Goal: Task Accomplishment & Management: Complete application form

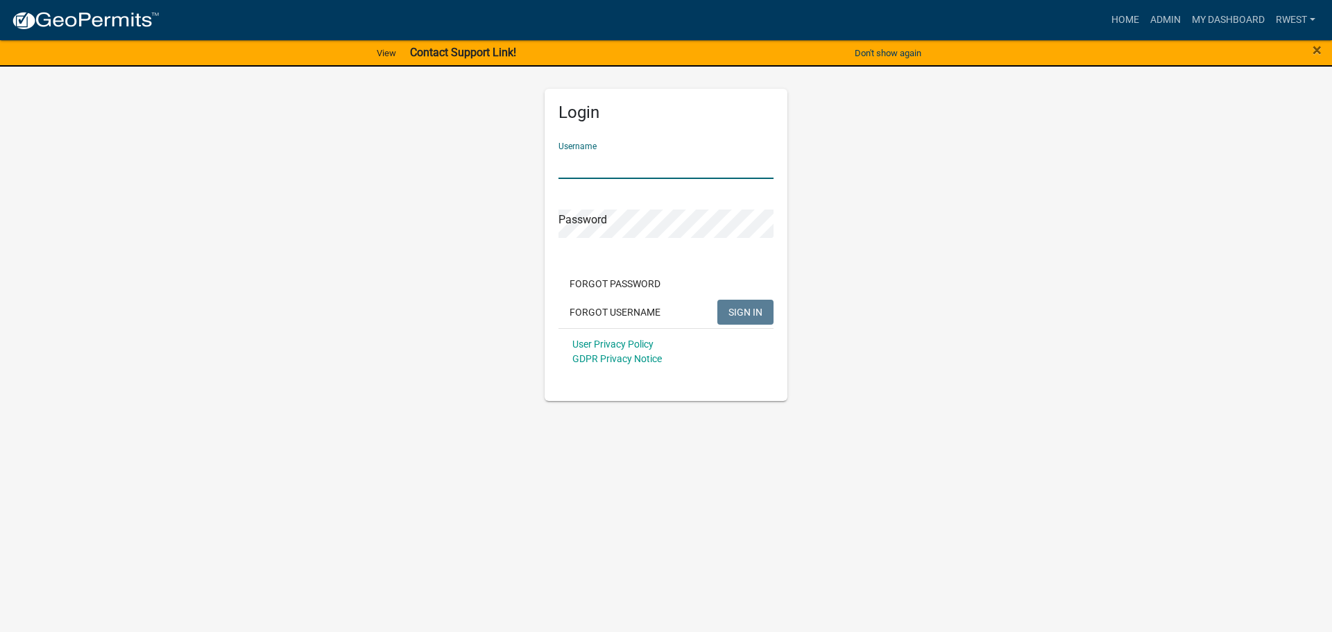
click at [595, 165] on input "Username" at bounding box center [666, 165] width 215 height 28
type input "rwest"
click at [718, 300] on button "SIGN IN" at bounding box center [746, 312] width 56 height 25
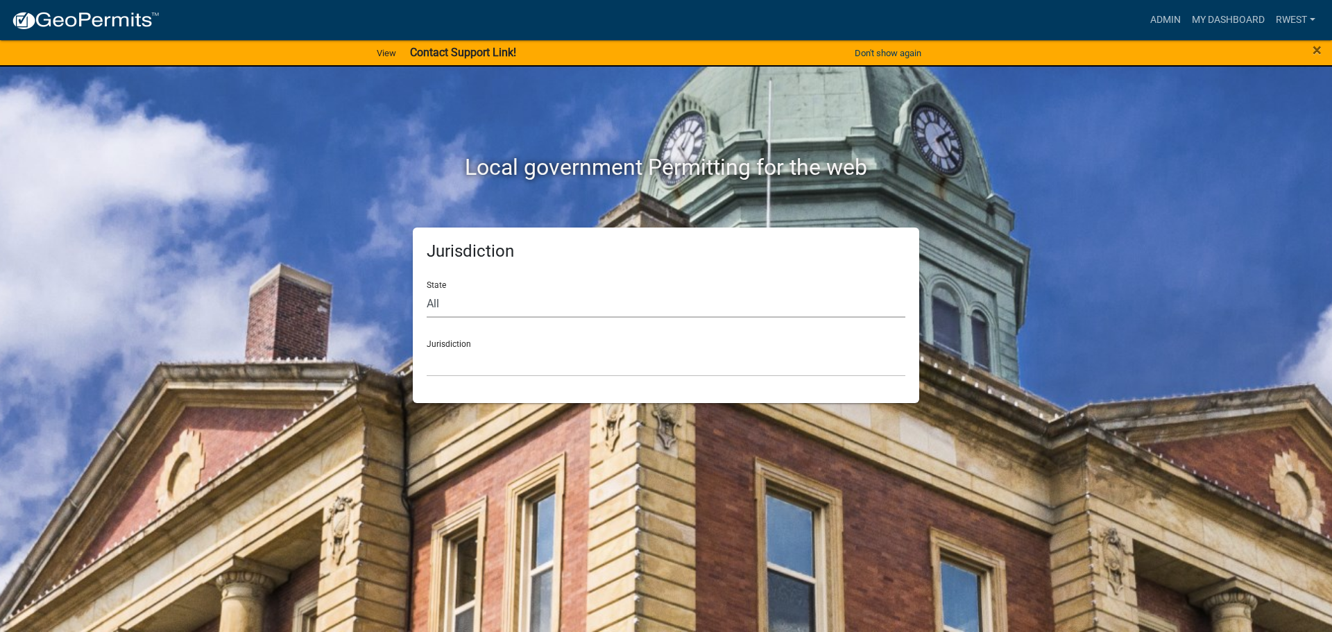
click at [481, 307] on select "All [US_STATE] [US_STATE] [US_STATE] [US_STATE] [US_STATE] [US_STATE] [US_STATE…" at bounding box center [666, 303] width 479 height 28
select select "[US_STATE]"
click at [427, 289] on select "All [US_STATE] [US_STATE] [US_STATE] [US_STATE] [US_STATE] [US_STATE] [US_STATE…" at bounding box center [666, 303] width 479 height 28
drag, startPoint x: 481, startPoint y: 316, endPoint x: 466, endPoint y: 367, distance: 53.4
click at [465, 367] on select "[GEOGRAPHIC_DATA], [US_STATE][PERSON_NAME][GEOGRAPHIC_DATA], [US_STATE][PERSON_…" at bounding box center [666, 362] width 479 height 28
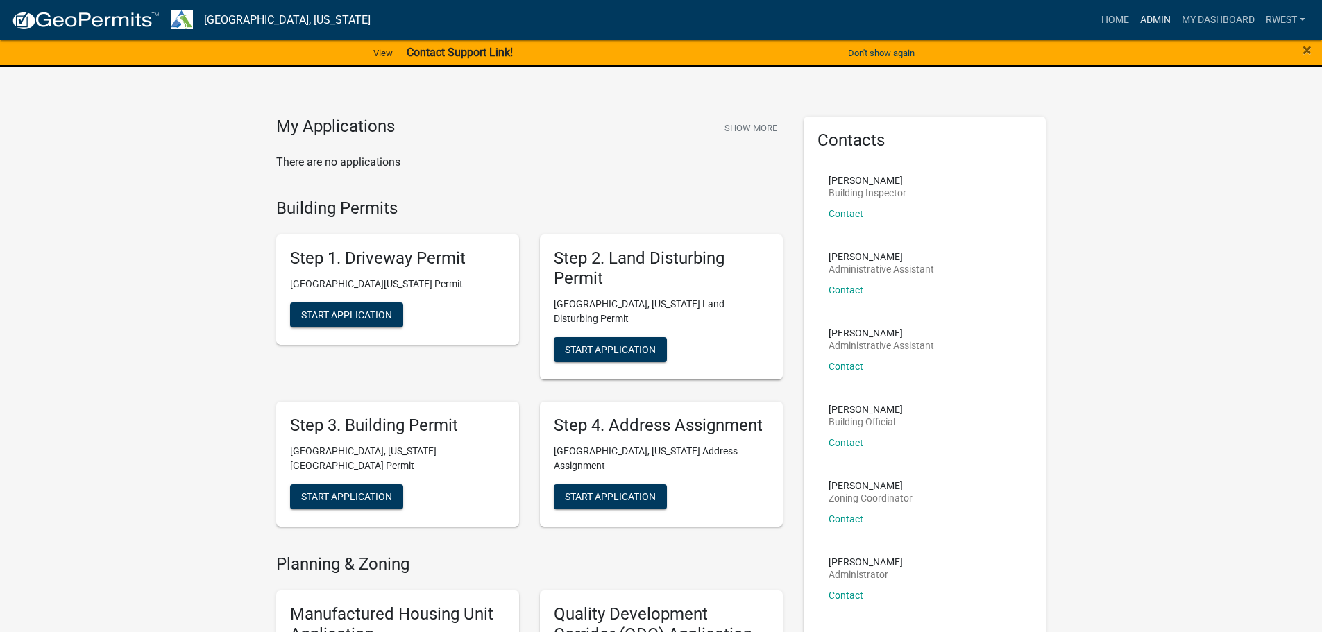
click at [1153, 19] on link "Admin" at bounding box center [1156, 20] width 42 height 26
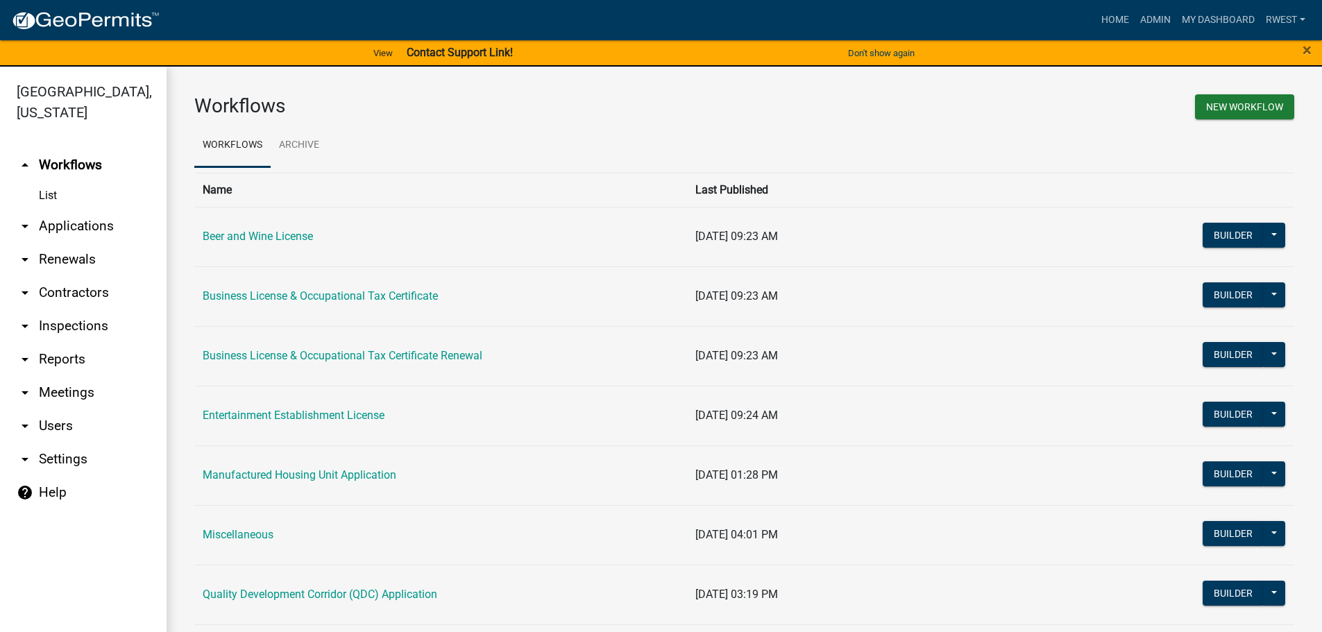
click at [68, 210] on link "arrow_drop_down Applications" at bounding box center [83, 226] width 167 height 33
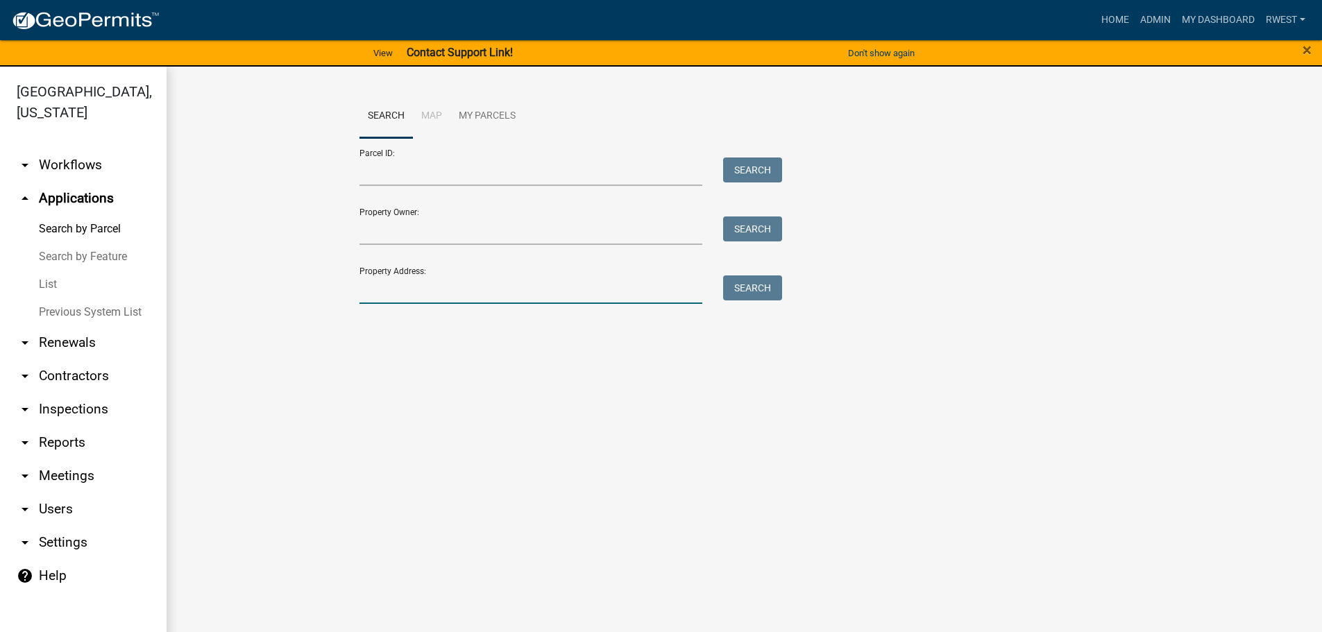
click at [389, 291] on input "Property Address:" at bounding box center [531, 290] width 344 height 28
type input "195 s [PERSON_NAME]"
click at [759, 292] on button "Search" at bounding box center [752, 288] width 59 height 25
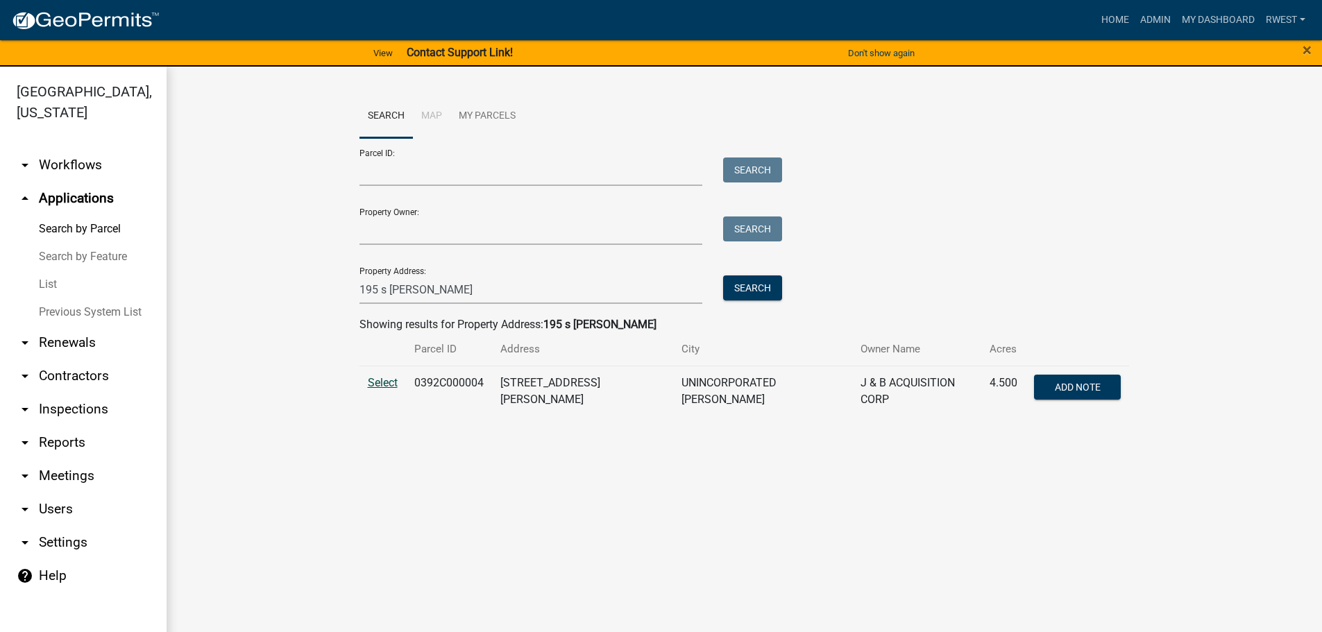
click at [376, 381] on span "Select" at bounding box center [383, 382] width 30 height 13
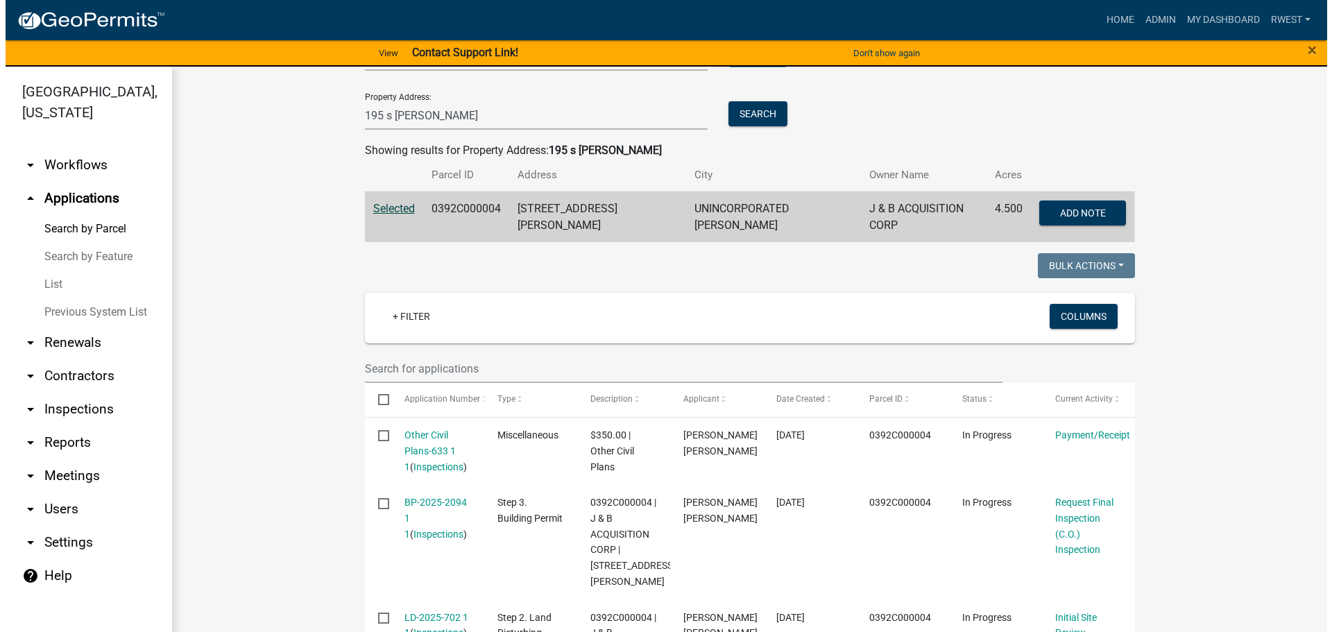
scroll to position [347, 0]
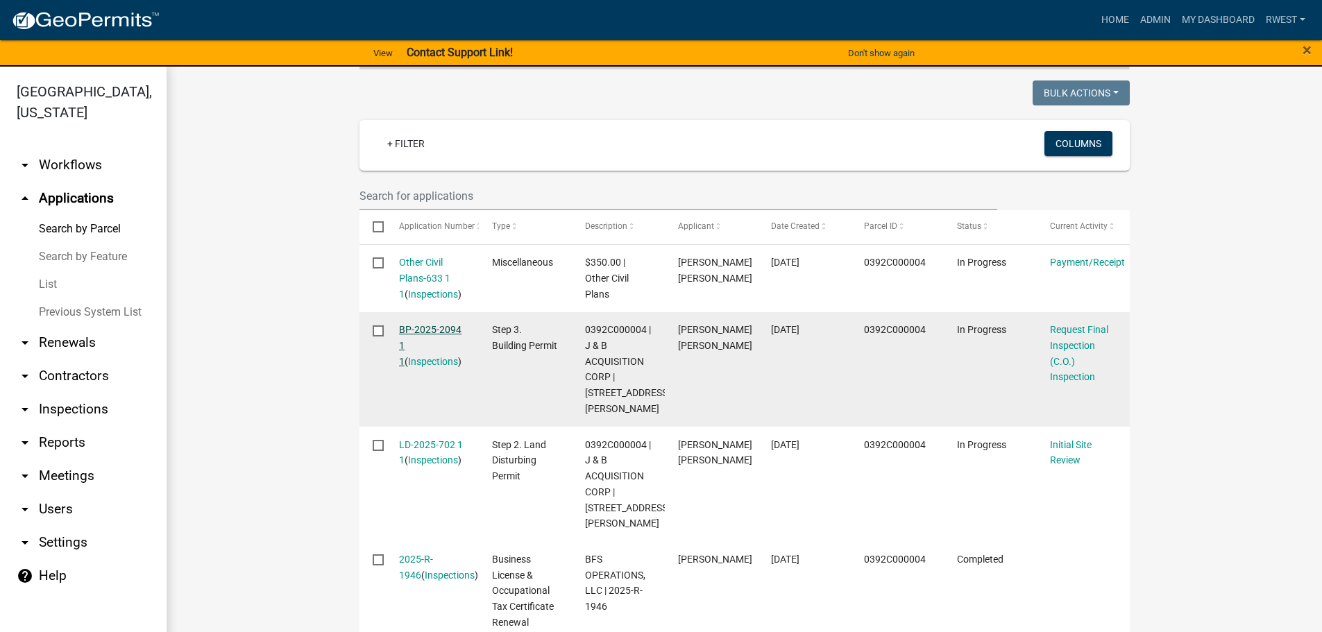
click at [418, 324] on link "BP-2025-2094 1 1" at bounding box center [430, 345] width 62 height 43
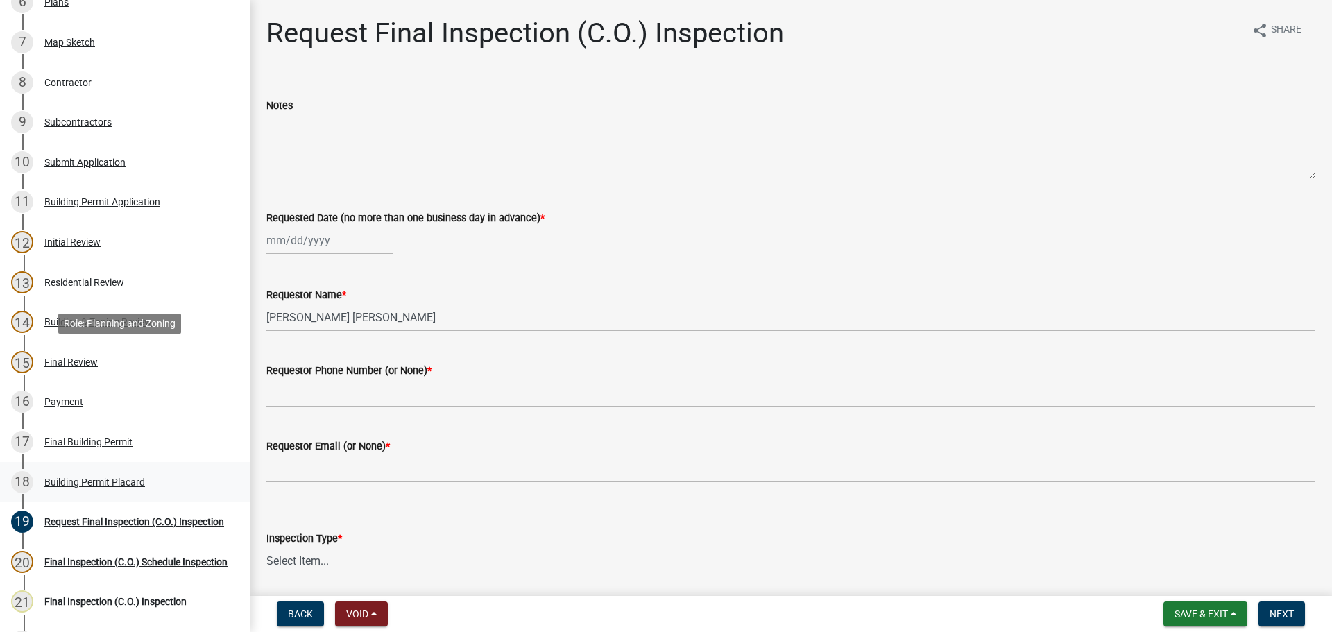
scroll to position [416, 0]
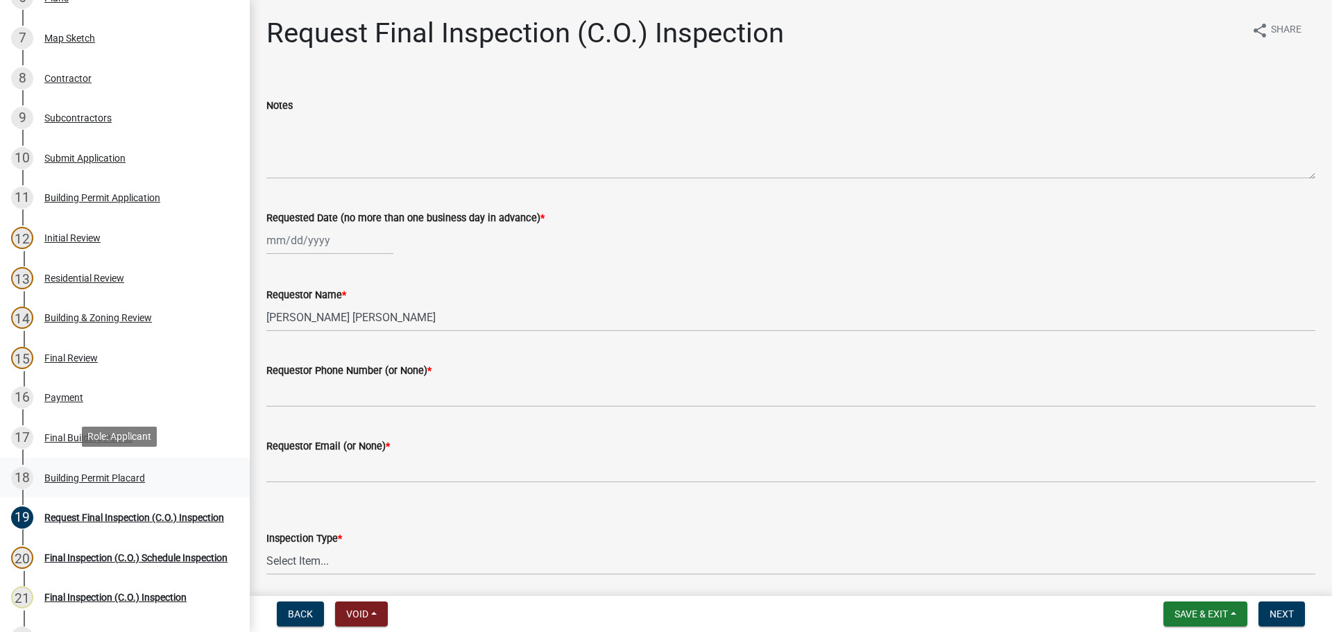
click at [81, 477] on div "Building Permit Placard" at bounding box center [94, 478] width 101 height 10
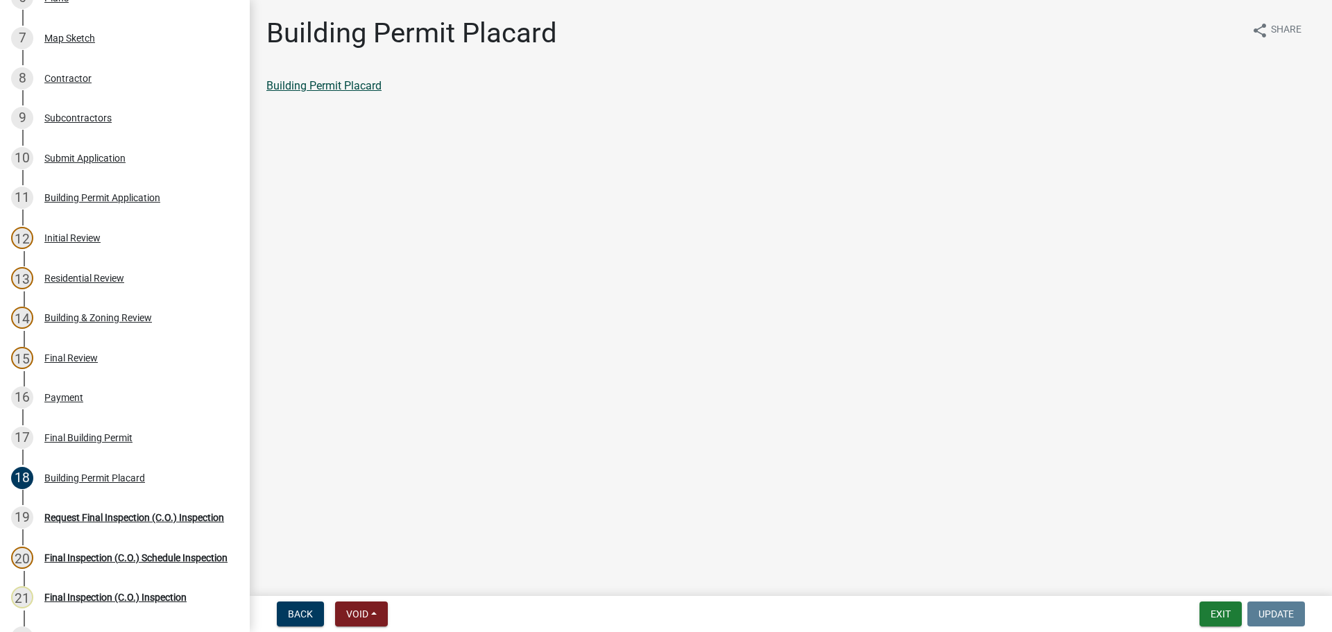
click at [348, 85] on link "Building Permit Placard" at bounding box center [323, 85] width 115 height 13
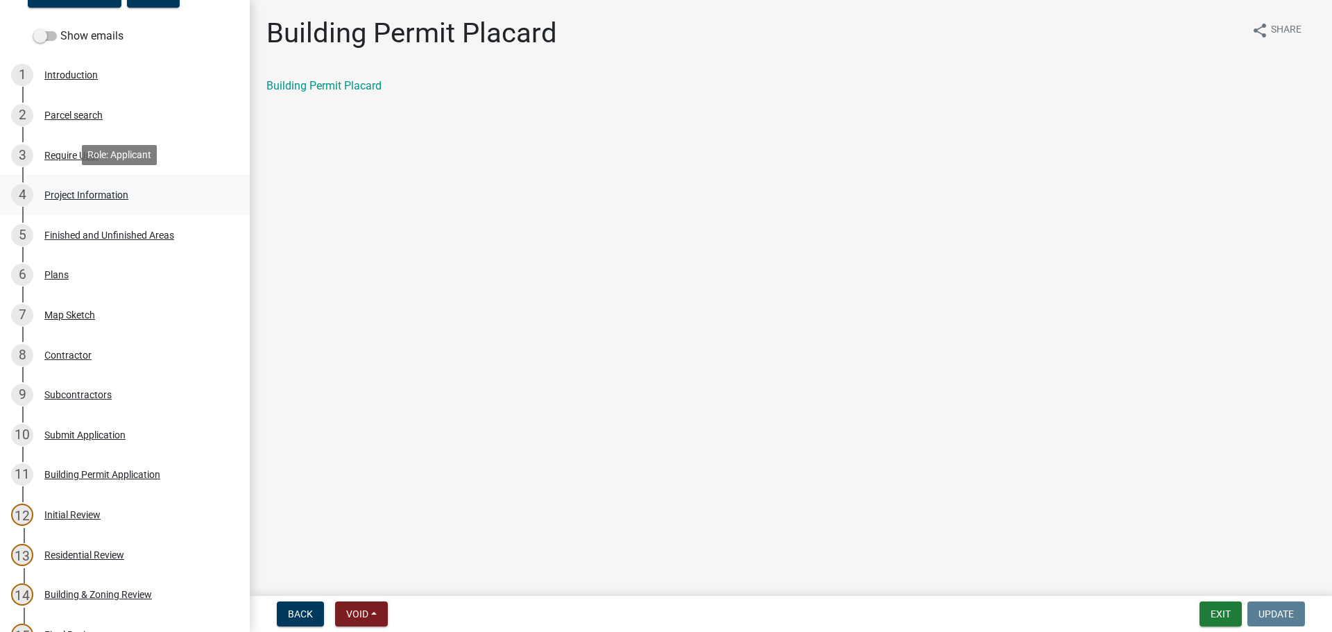
scroll to position [139, 0]
click at [99, 191] on div "Project Information" at bounding box center [86, 196] width 84 height 10
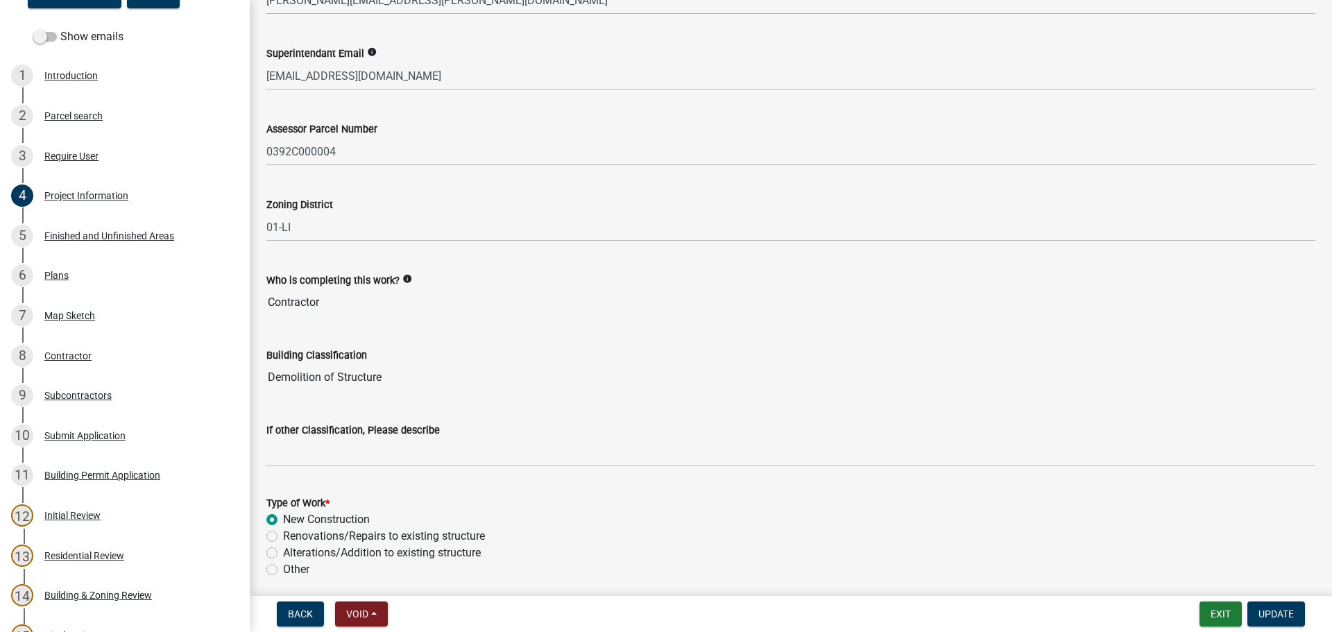
scroll to position [972, 0]
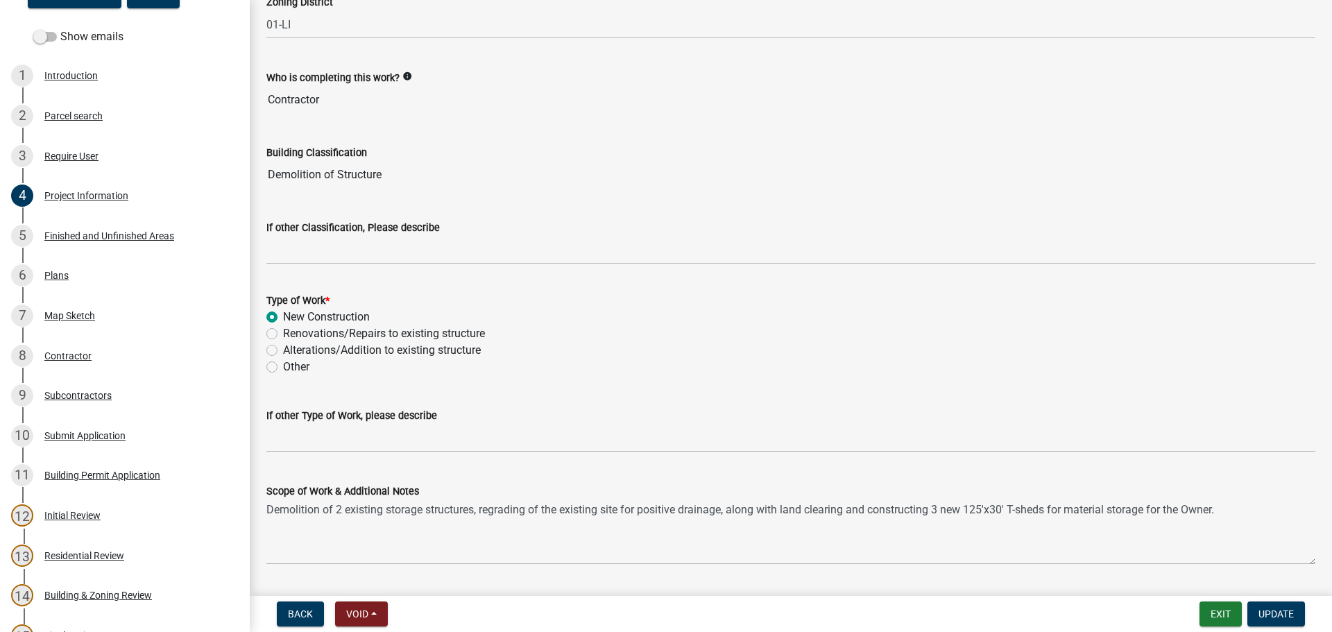
click at [283, 364] on label "Other" at bounding box center [296, 367] width 26 height 17
click at [283, 364] on input "Other" at bounding box center [287, 363] width 9 height 9
radio input "true"
click at [1293, 617] on span "Update" at bounding box center [1276, 614] width 35 height 11
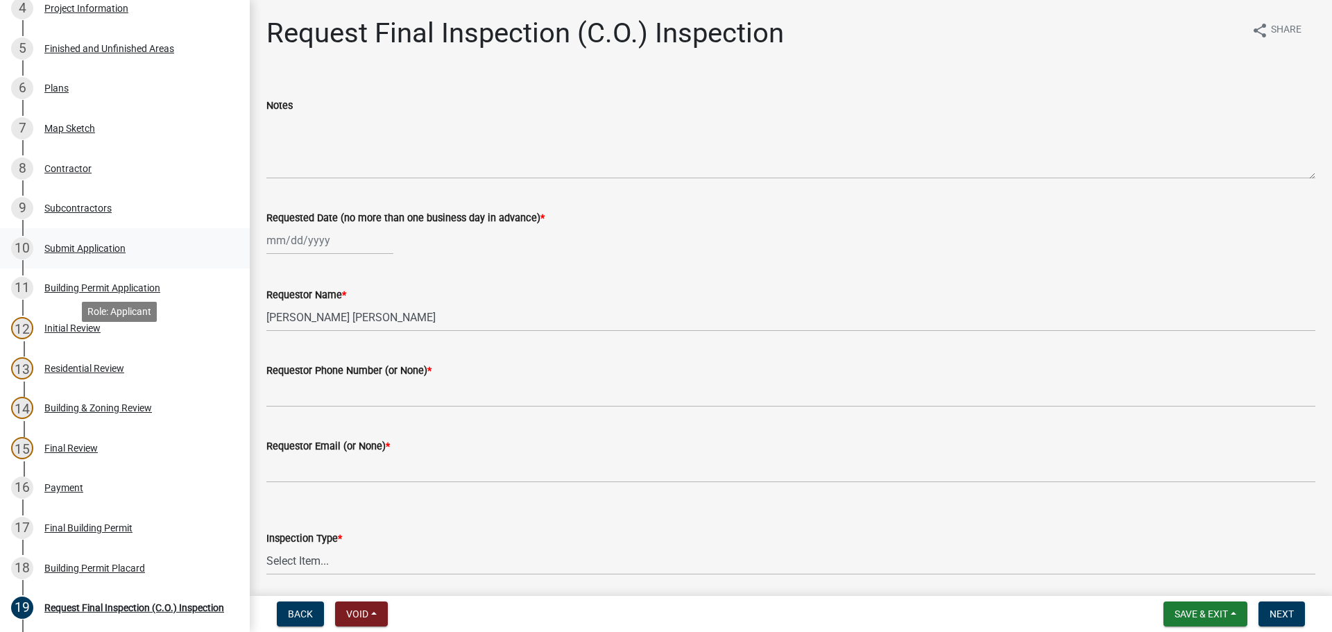
scroll to position [486, 0]
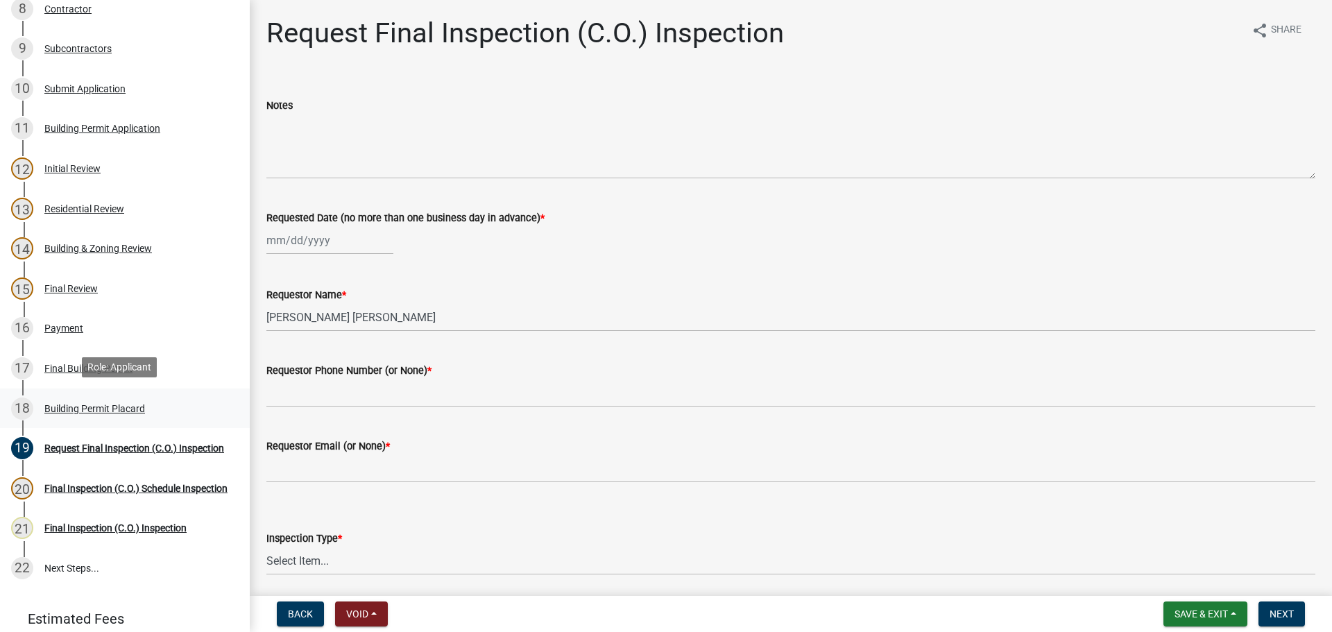
click at [107, 404] on div "Building Permit Placard" at bounding box center [94, 409] width 101 height 10
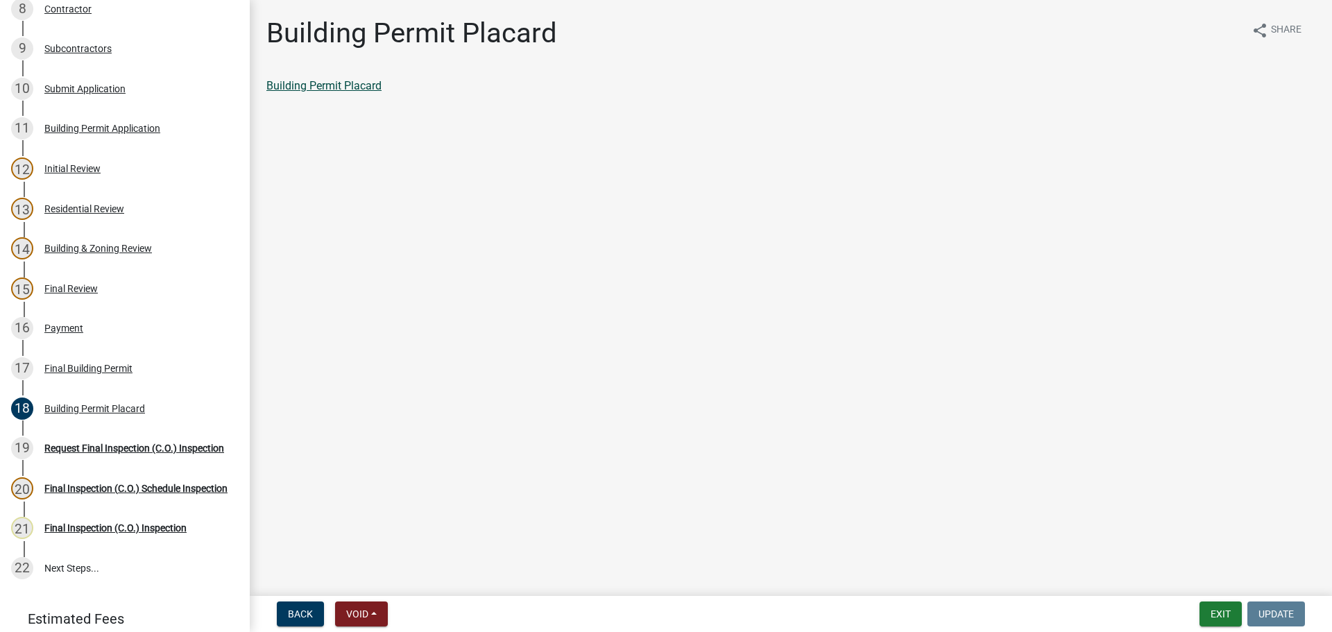
click at [352, 81] on link "Building Permit Placard" at bounding box center [323, 85] width 115 height 13
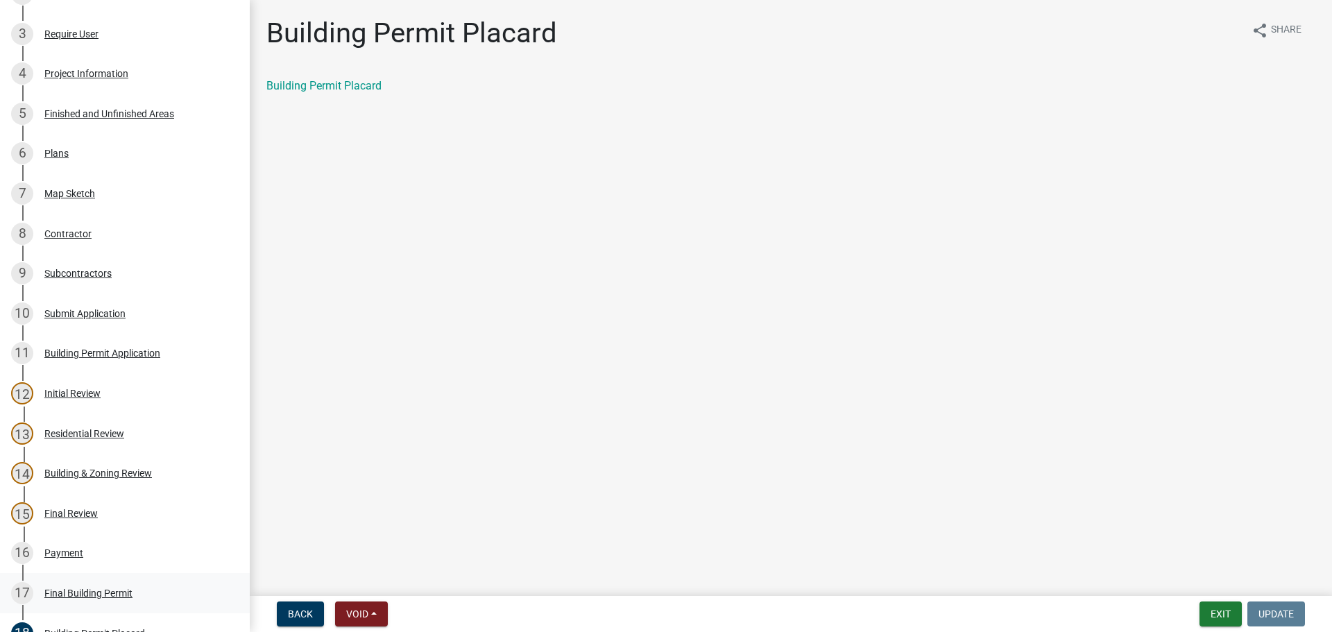
scroll to position [0, 0]
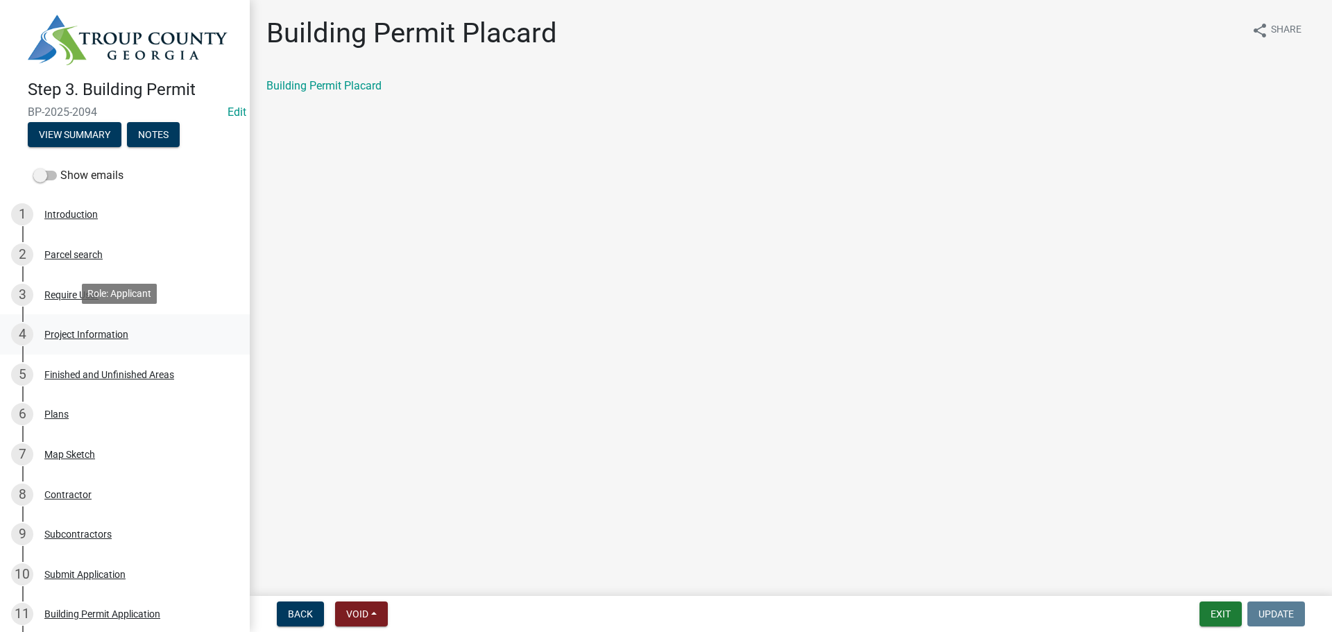
click at [78, 333] on div "Project Information" at bounding box center [86, 335] width 84 height 10
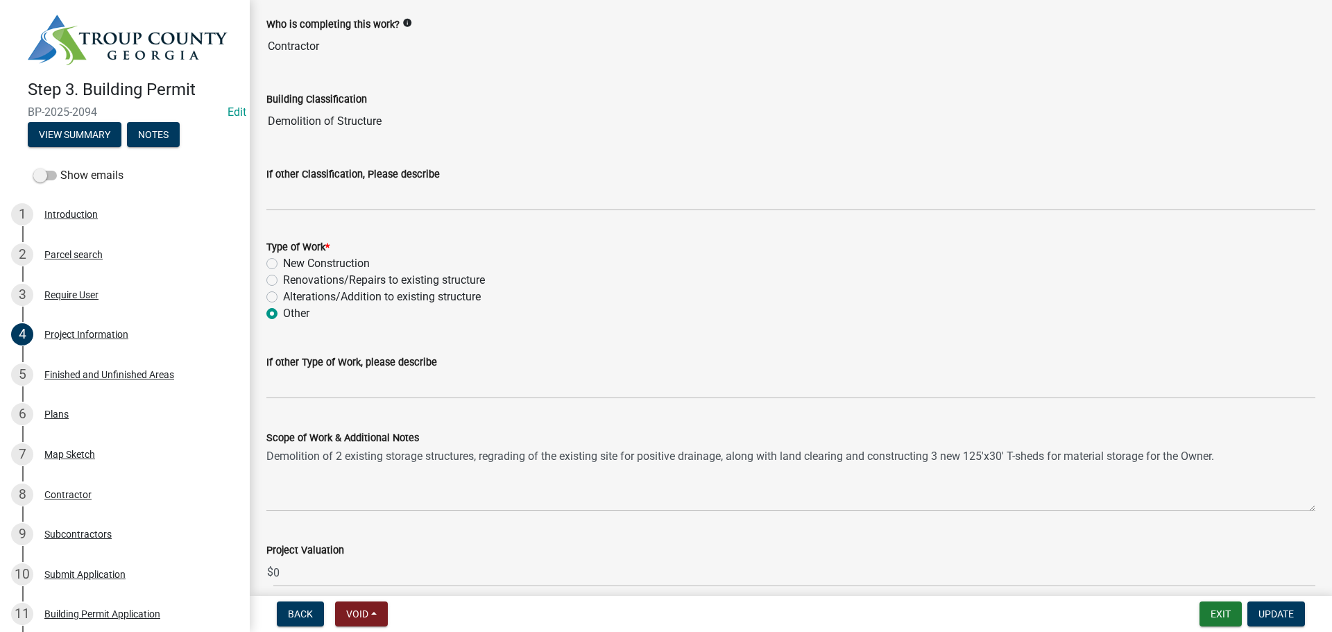
scroll to position [1041, 0]
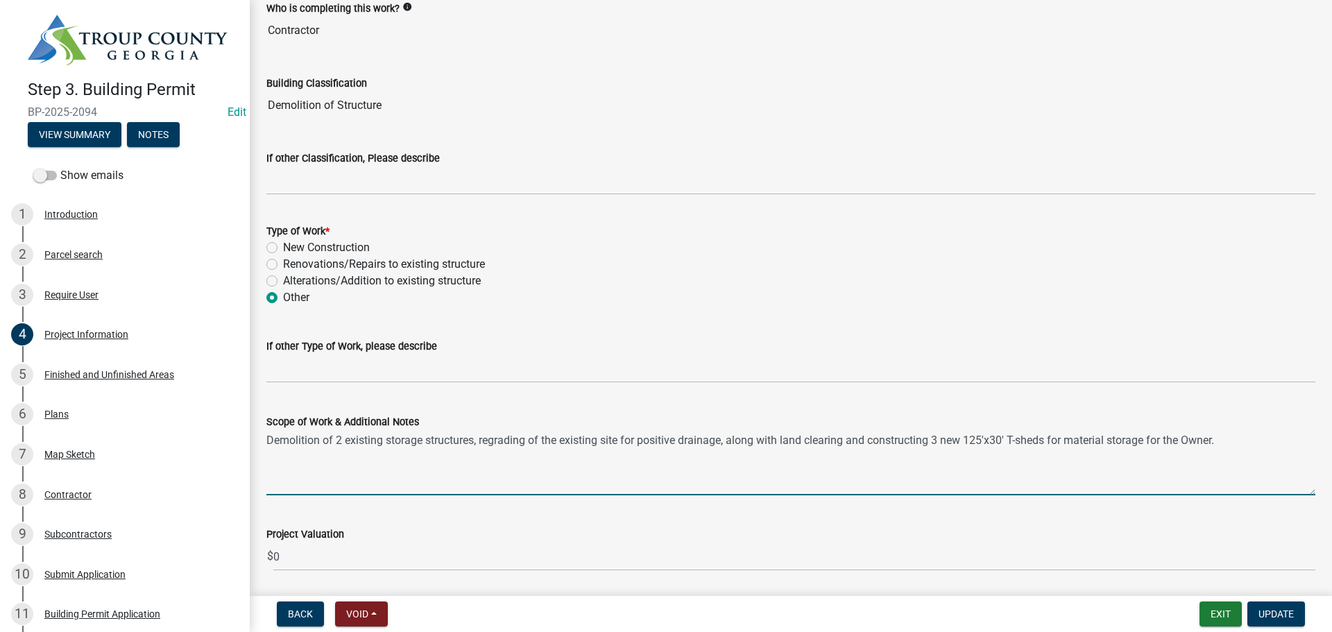
drag, startPoint x: 269, startPoint y: 439, endPoint x: 477, endPoint y: 438, distance: 208.2
click at [477, 438] on textarea "Demolition of 2 existing storage structures, regrading of the existing site for…" at bounding box center [790, 462] width 1049 height 65
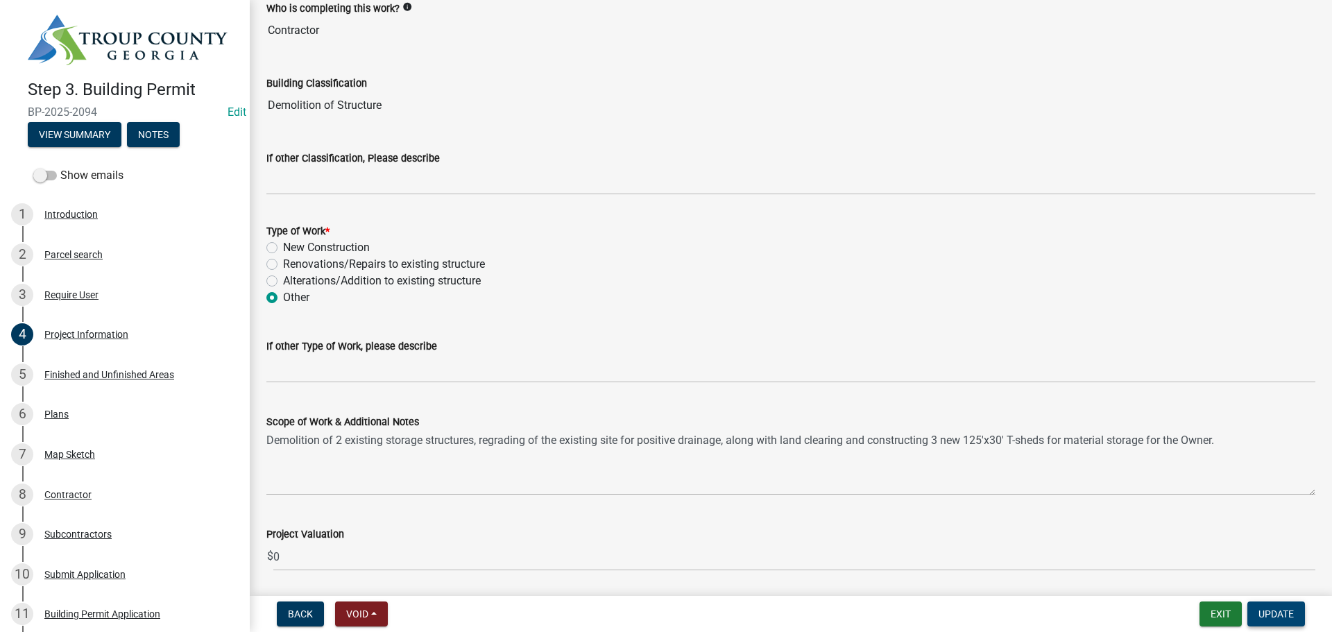
click at [1264, 612] on span "Update" at bounding box center [1276, 614] width 35 height 11
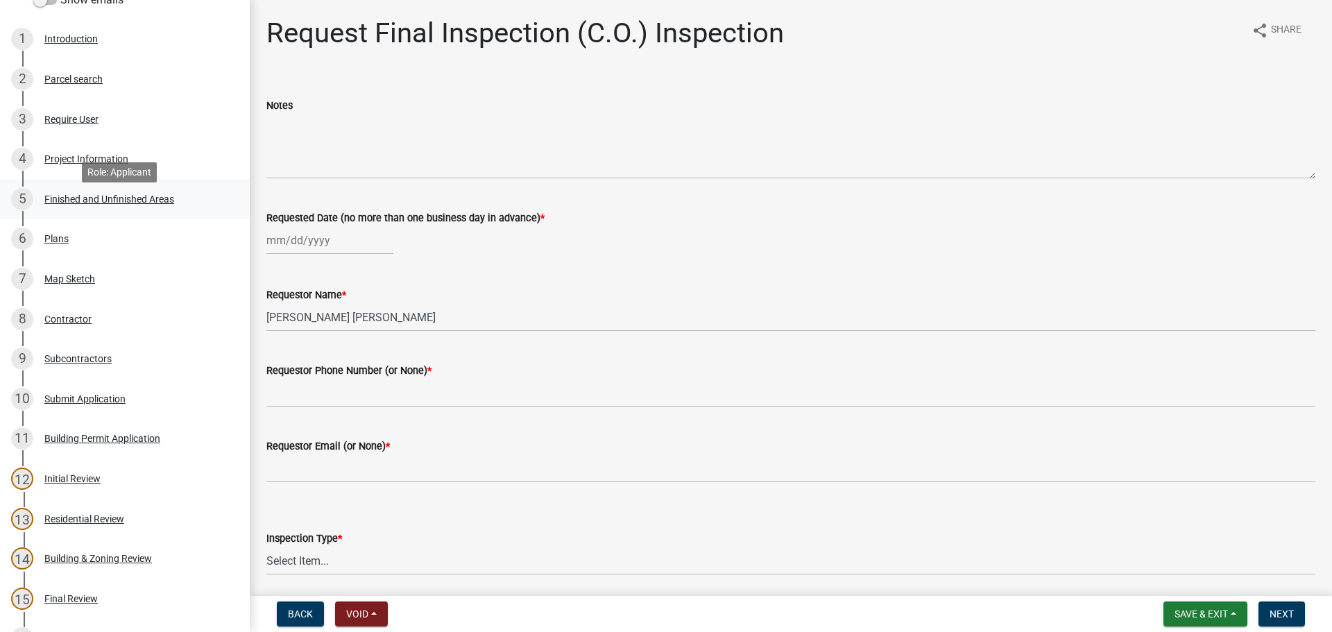
scroll to position [208, 0]
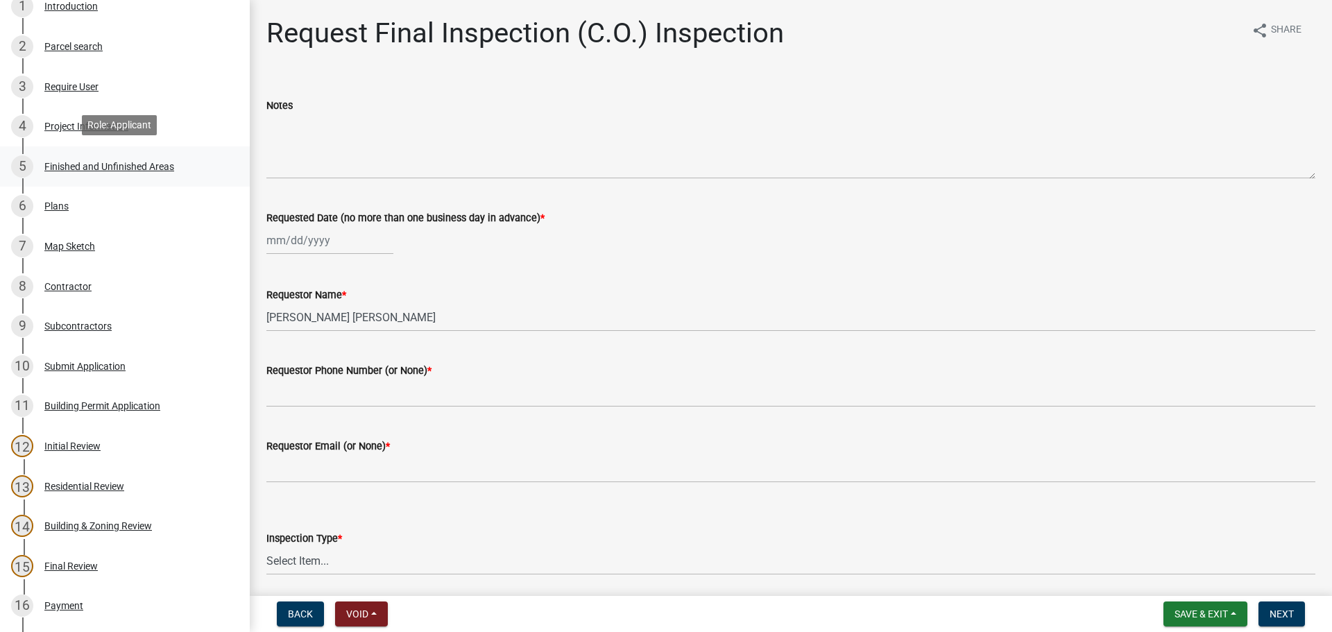
click at [67, 164] on div "Finished and Unfinished Areas" at bounding box center [109, 167] width 130 height 10
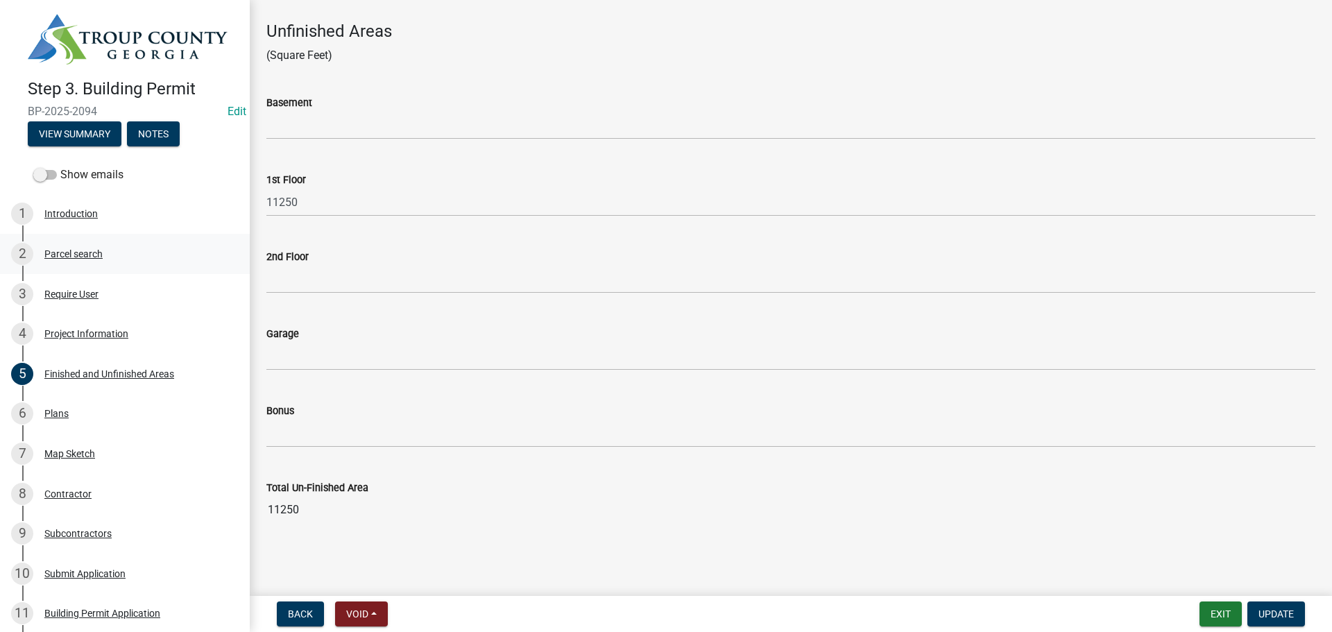
scroll to position [0, 0]
click at [62, 410] on div "Plans" at bounding box center [56, 414] width 24 height 10
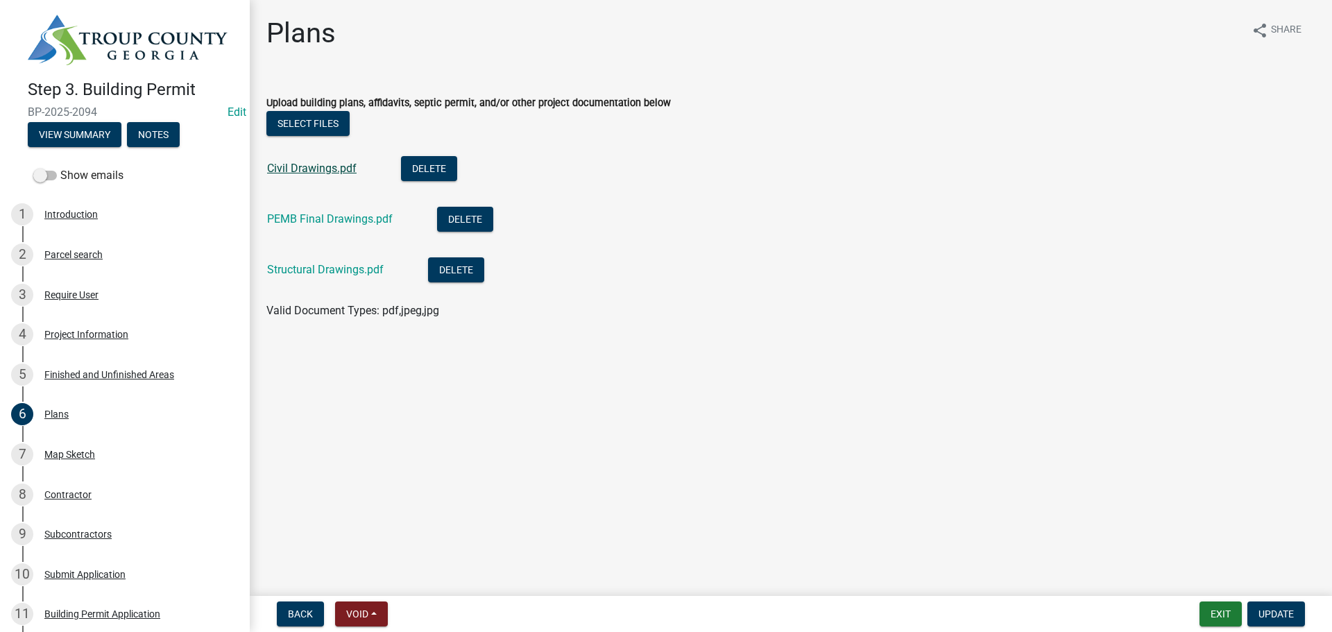
click at [314, 172] on link "Civil Drawings.pdf" at bounding box center [312, 168] width 90 height 13
click at [329, 271] on link "Structural Drawings.pdf" at bounding box center [325, 269] width 117 height 13
click at [339, 221] on link "PEMB Final Drawings.pdf" at bounding box center [330, 218] width 126 height 13
drag, startPoint x: 366, startPoint y: 218, endPoint x: 263, endPoint y: 223, distance: 103.6
click at [263, 223] on div "Select files Civil Drawings.pdf Delete PEMB Final Drawings.pdf Delete Structura…" at bounding box center [791, 215] width 1070 height 208
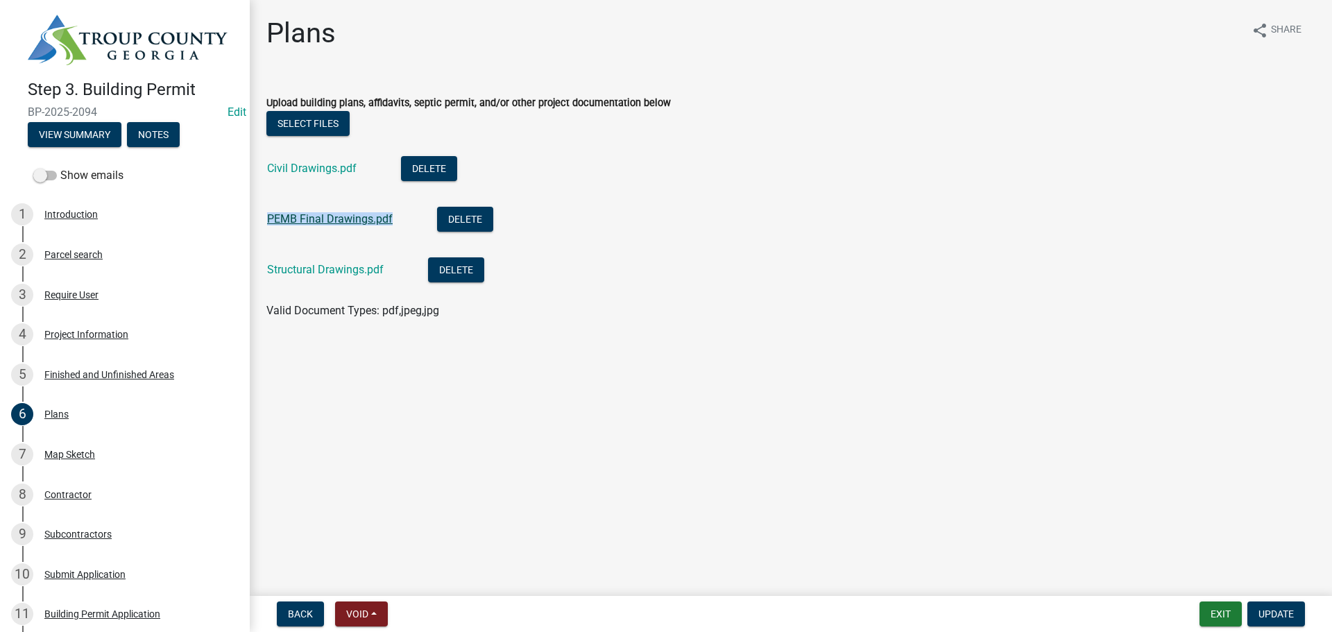
copy link "PEMB Final Drawings.pdf"
click at [1233, 615] on button "Exit" at bounding box center [1221, 614] width 42 height 25
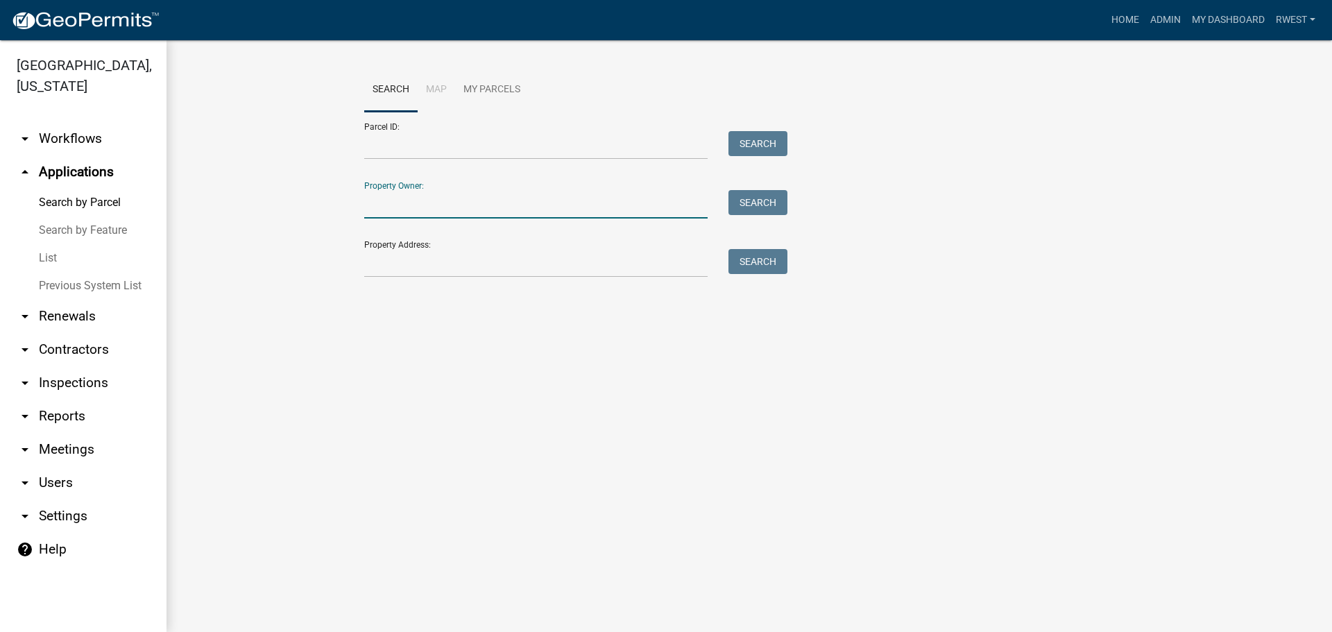
click at [398, 209] on input "Property Owner:" at bounding box center [536, 204] width 344 height 28
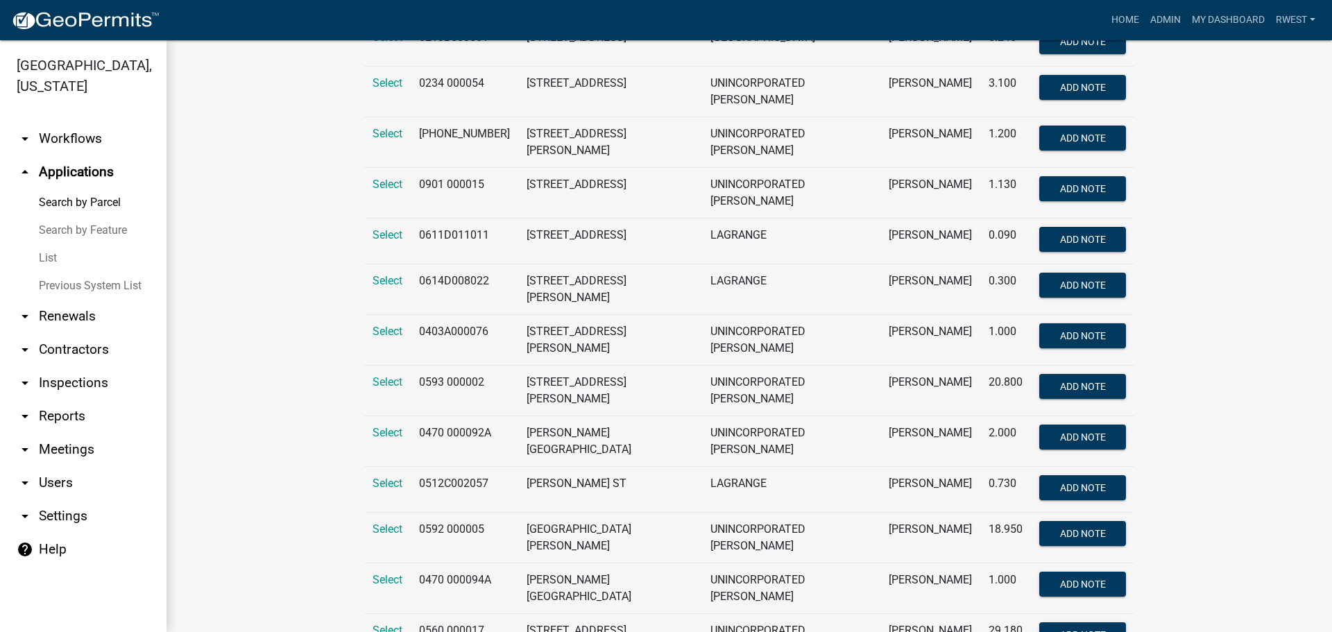
scroll to position [416, 0]
type input "[PERSON_NAME]"
click at [383, 522] on span "Select" at bounding box center [388, 528] width 30 height 13
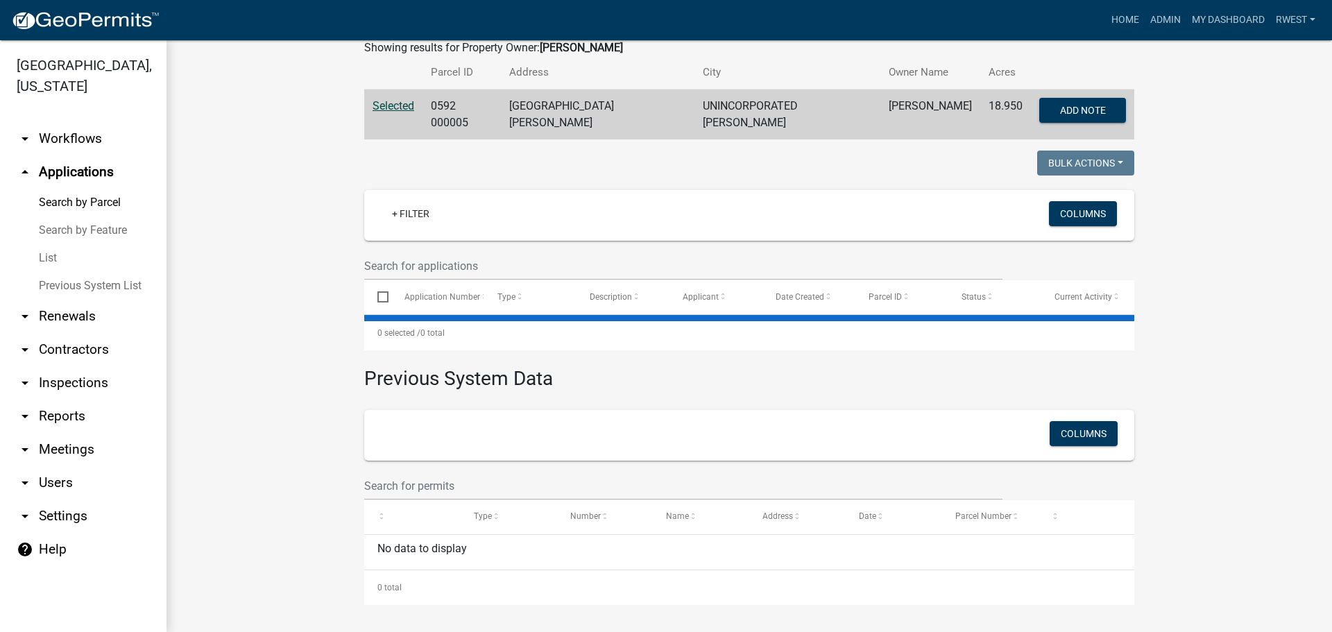
scroll to position [0, 0]
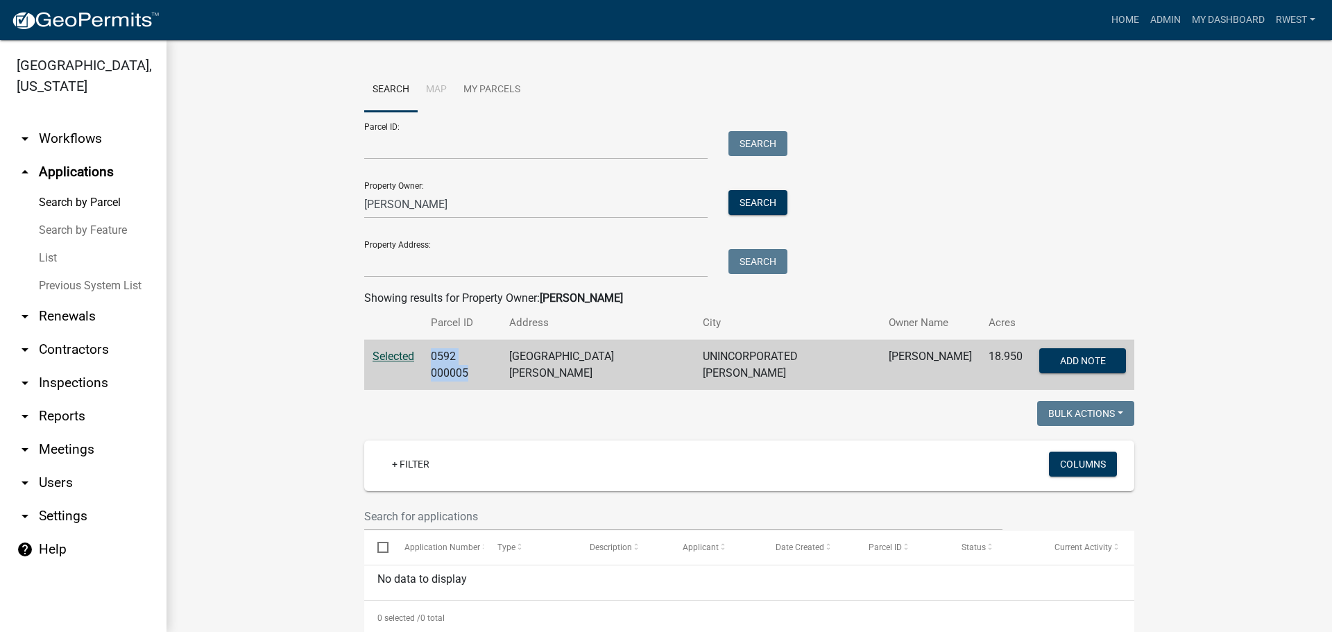
drag, startPoint x: 499, startPoint y: 355, endPoint x: 421, endPoint y: 355, distance: 77.7
click at [421, 355] on tr "Selected 0592 000005 [GEOGRAPHIC_DATA][PERSON_NAME] UNINCORPORATED [PERSON_NAME…" at bounding box center [749, 365] width 770 height 51
copy tr "0592 000005"
drag, startPoint x: 449, startPoint y: 202, endPoint x: 255, endPoint y: 195, distance: 193.8
click at [255, 195] on wm-workflow-application-search-view "Search Map My Parcels Parcel ID: Search Property Owner: [PERSON_NAME] Search Pr…" at bounding box center [749, 479] width 1110 height 822
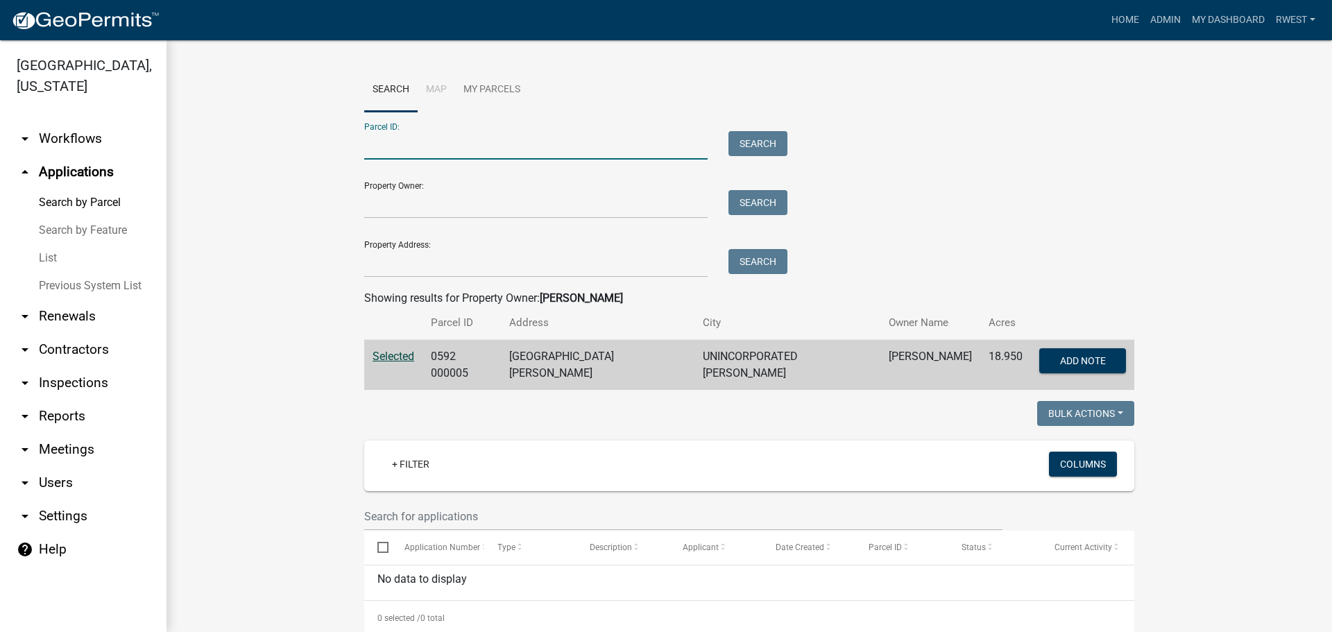
paste input "0593 000002A"
type input "0593 000002A"
click at [733, 147] on button "Search" at bounding box center [758, 143] width 59 height 25
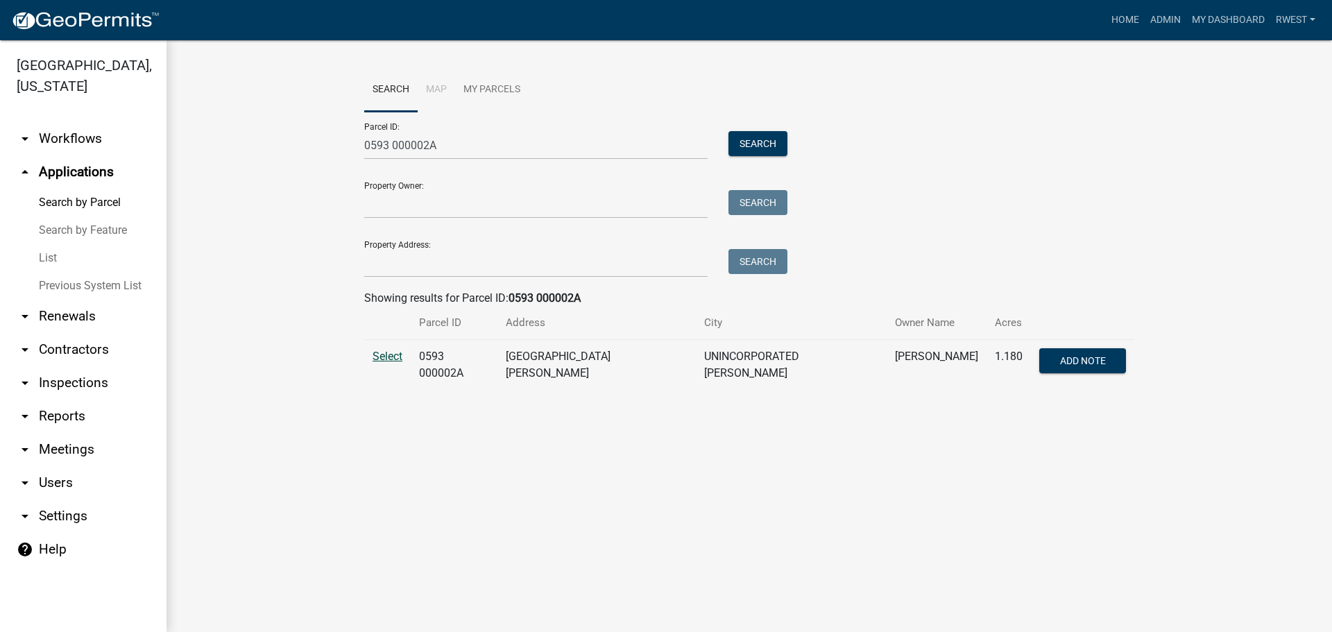
click at [386, 353] on span "Select" at bounding box center [388, 356] width 30 height 13
